Goal: Check status

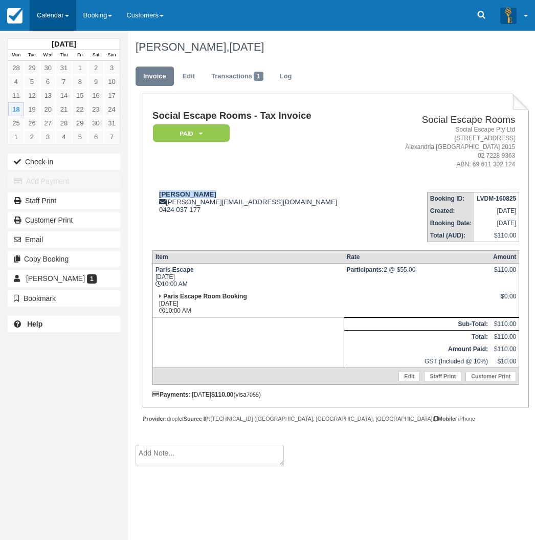
click at [41, 16] on link "Calendar" at bounding box center [53, 15] width 47 height 31
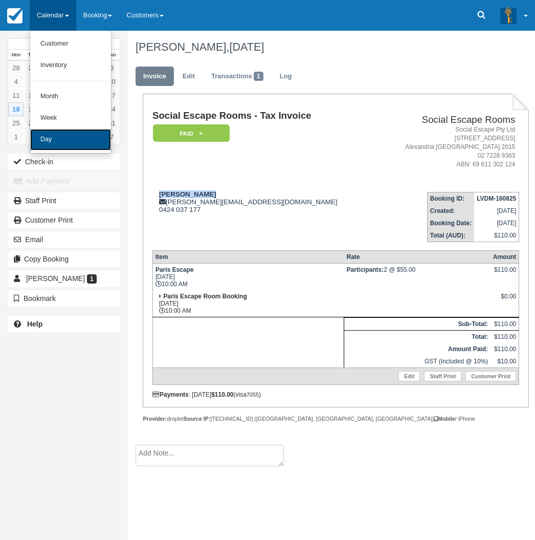
click at [43, 141] on link "Day" at bounding box center [70, 139] width 81 height 21
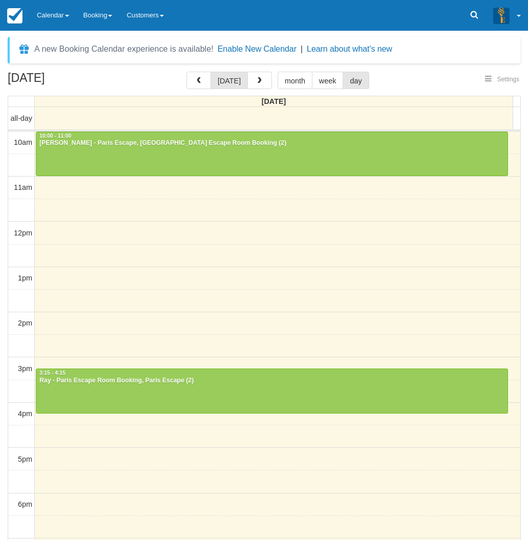
select select
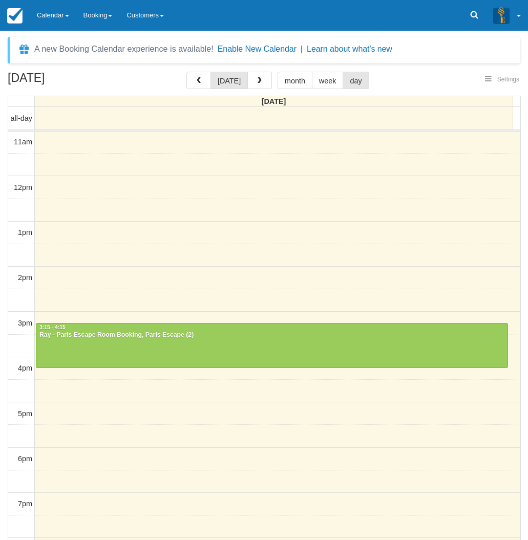
select select
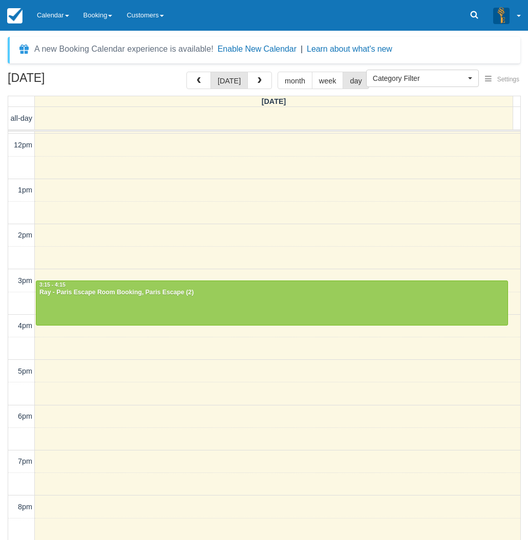
scroll to position [126, 0]
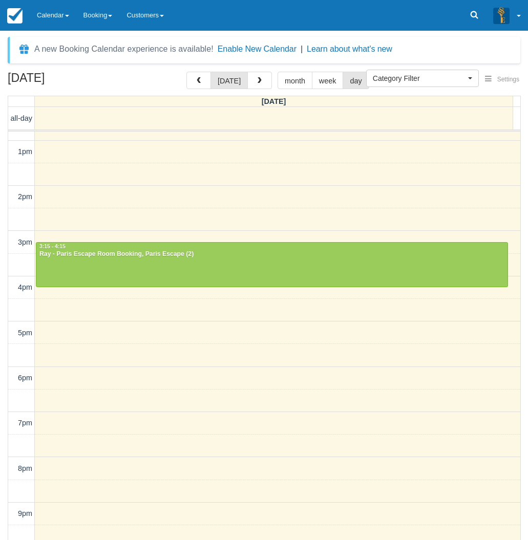
click at [5, 352] on div "[DATE] [DATE] month week day [DATE] all-day 10am 11am 12pm 1pm 2pm 3pm 4pm 5pm …" at bounding box center [264, 321] width 528 height 498
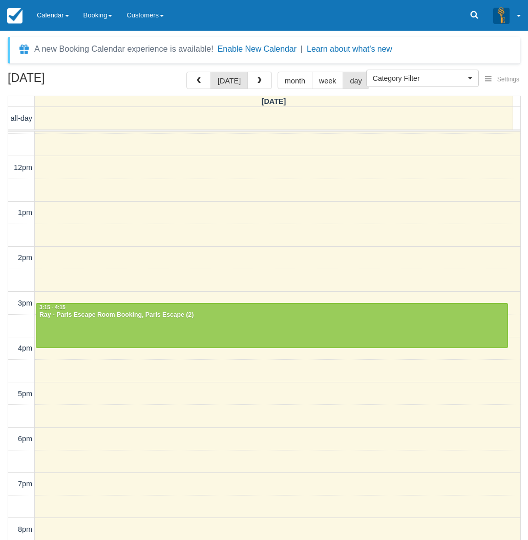
scroll to position [0, 0]
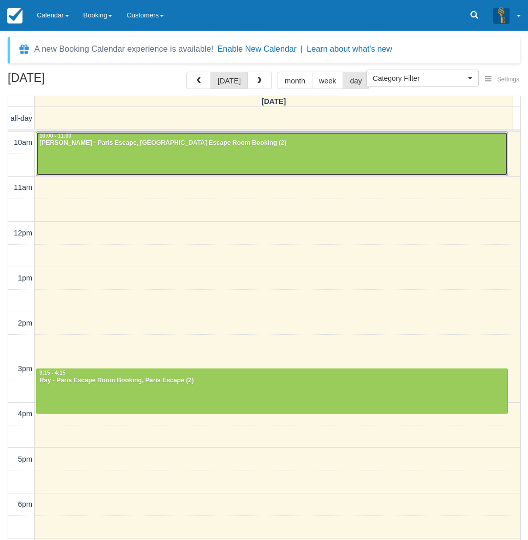
click at [90, 156] on div at bounding box center [271, 154] width 471 height 44
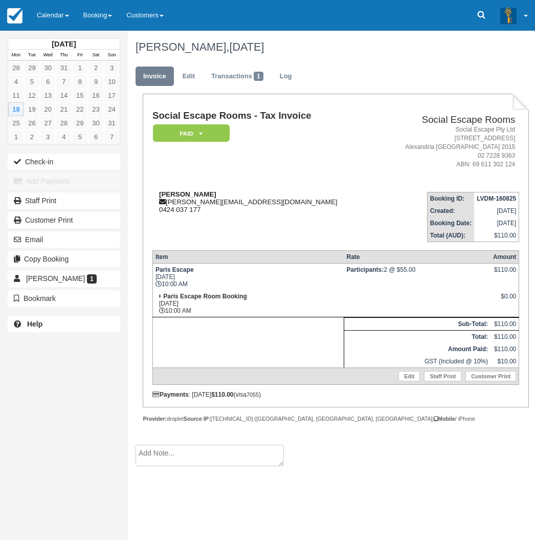
click at [168, 194] on strong "[PERSON_NAME]" at bounding box center [187, 194] width 57 height 8
drag, startPoint x: 168, startPoint y: 194, endPoint x: 183, endPoint y: 194, distance: 14.3
click at [183, 194] on strong "[PERSON_NAME]" at bounding box center [187, 194] width 57 height 8
